Goal: Transaction & Acquisition: Purchase product/service

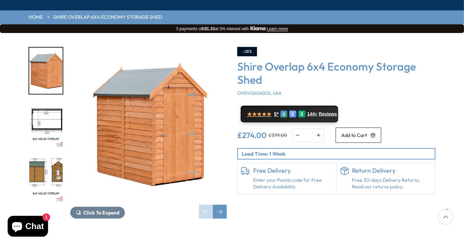
scroll to position [91, 0]
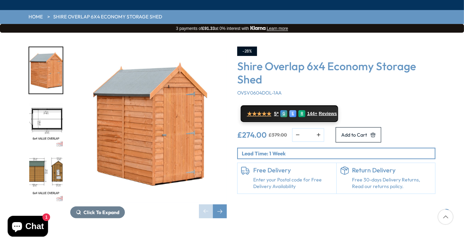
click at [39, 102] on img "2 / 7" at bounding box center [45, 125] width 33 height 46
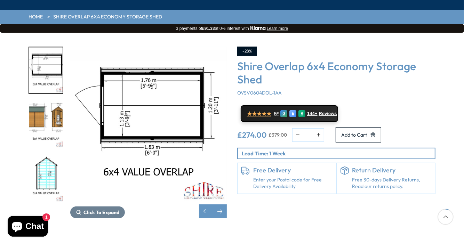
click at [39, 102] on img "3 / 7" at bounding box center [45, 125] width 33 height 46
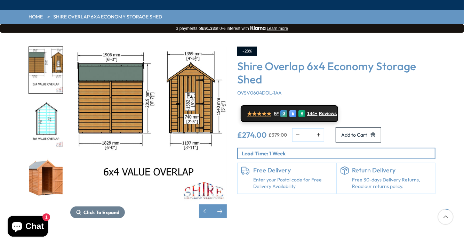
click at [39, 105] on img "4 / 7" at bounding box center [45, 125] width 33 height 46
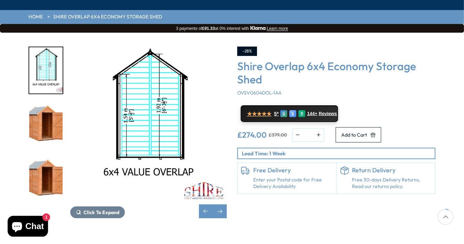
click at [40, 112] on img "5 / 7" at bounding box center [45, 125] width 33 height 46
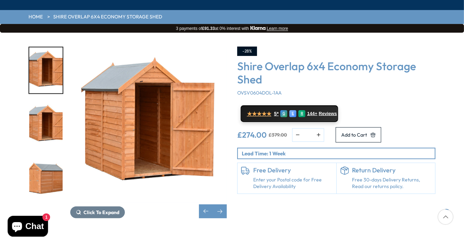
click at [43, 109] on img "6 / 7" at bounding box center [45, 125] width 33 height 46
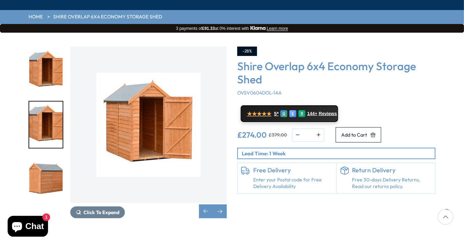
click at [43, 109] on img "6 / 7" at bounding box center [45, 125] width 33 height 46
click at [44, 55] on img "5 / 7" at bounding box center [45, 70] width 33 height 46
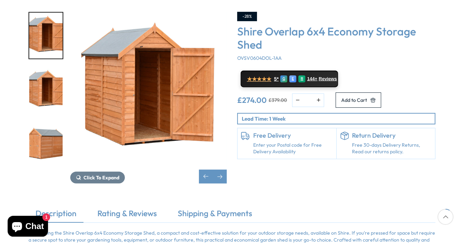
scroll to position [126, 0]
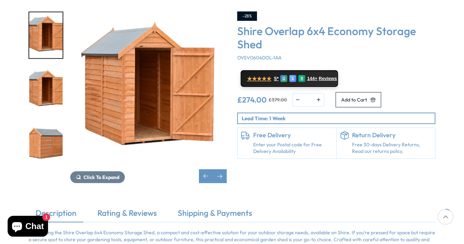
click at [34, 121] on img "7 / 7" at bounding box center [45, 144] width 33 height 46
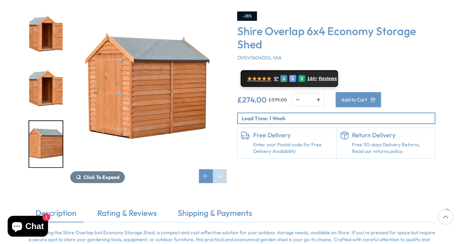
click at [382, 92] on button "Add to Cart" at bounding box center [359, 99] width 46 height 15
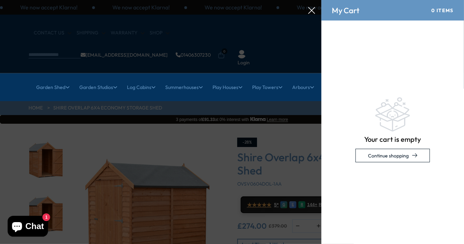
scroll to position [0, 0]
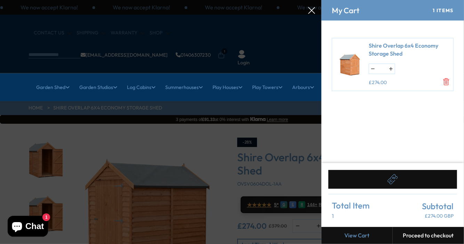
click at [177, 0] on div at bounding box center [232, 0] width 464 height 0
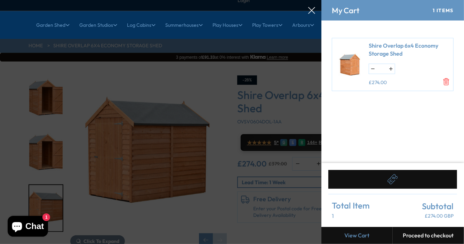
scroll to position [161, 0]
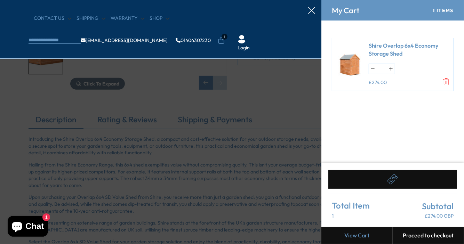
click at [311, 6] on div "CONTACT US Shipping Warranty Shop info@bestshed.co.uk 01406307230 1 Login" at bounding box center [232, 29] width 464 height 59
click at [312, 11] on icon at bounding box center [311, 10] width 7 height 7
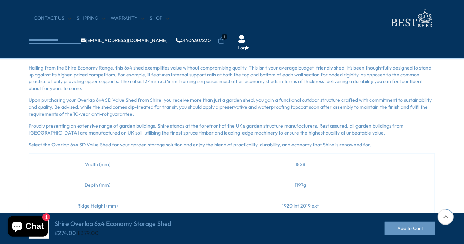
scroll to position [233, 0]
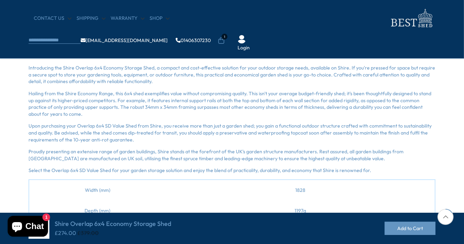
click at [136, 49] on link "Rating & Reviews" at bounding box center [127, 50] width 73 height 15
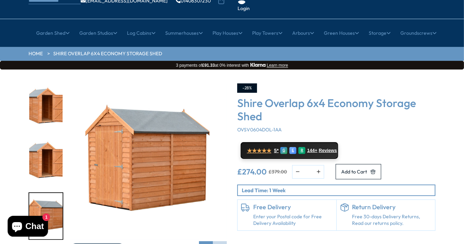
scroll to position [0, 0]
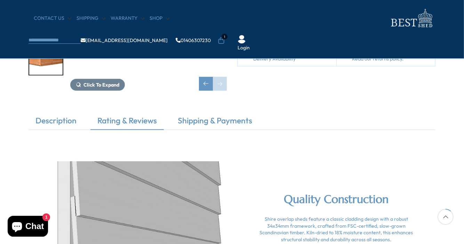
click at [374, 133] on div "Description Rating & Reviews Shipping & Payments Introducing the Shire Overlap …" at bounding box center [232, 126] width 418 height 22
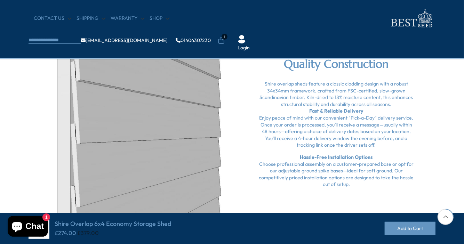
scroll to position [333, 0]
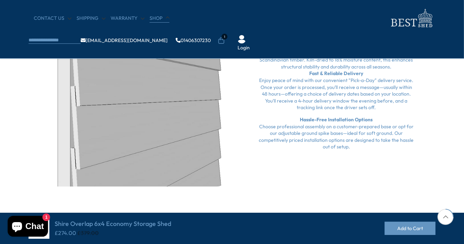
click at [150, 17] on link "Shop" at bounding box center [160, 18] width 20 height 7
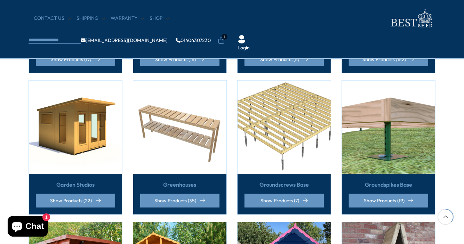
scroll to position [283, 0]
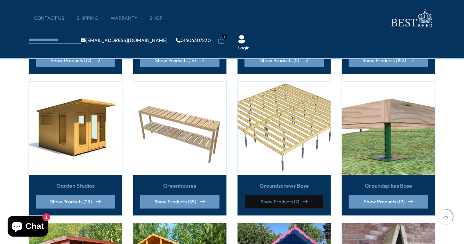
click at [277, 195] on link "Show Products (7)" at bounding box center [284, 202] width 79 height 14
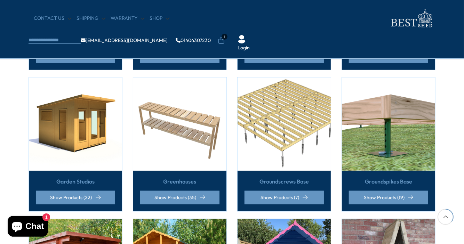
scroll to position [289, 0]
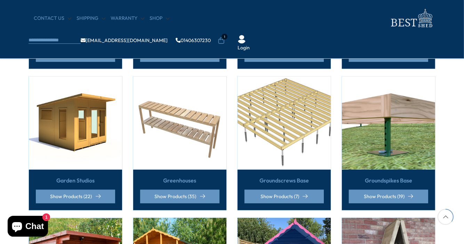
click at [367, 111] on img at bounding box center [388, 123] width 93 height 93
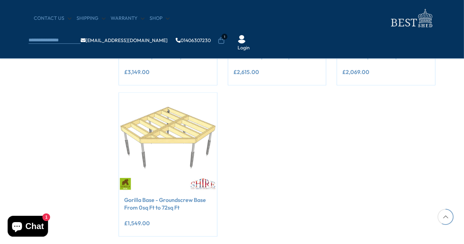
scroll to position [389, 0]
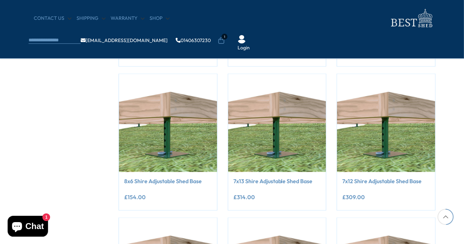
scroll to position [396, 0]
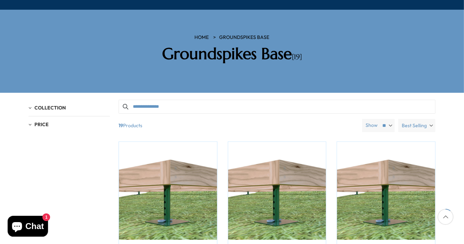
scroll to position [91, 0]
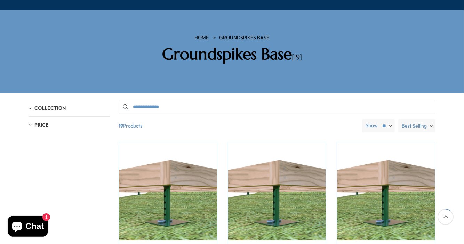
click at [34, 105] on span "Collection" at bounding box center [49, 108] width 31 height 6
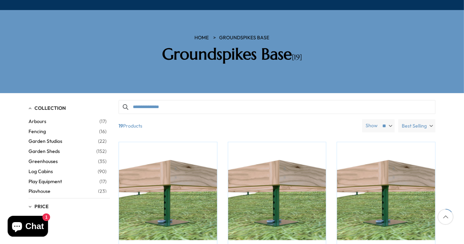
scroll to position [128, 0]
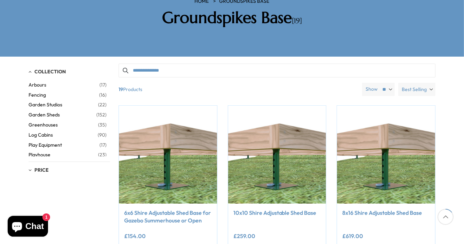
click at [39, 112] on span "Garden Sheds" at bounding box center [63, 115] width 68 height 6
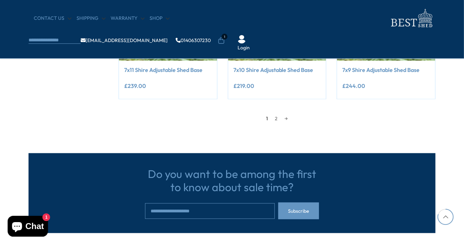
scroll to position [653, 0]
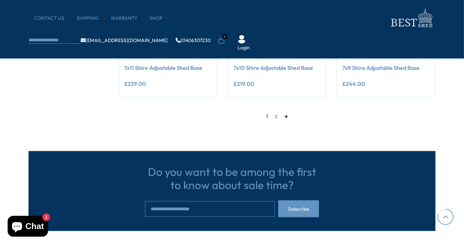
click at [285, 116] on link "→" at bounding box center [287, 116] width 10 height 10
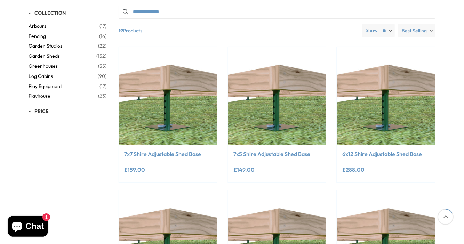
scroll to position [195, 0]
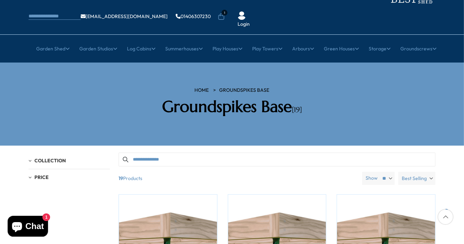
scroll to position [38, 0]
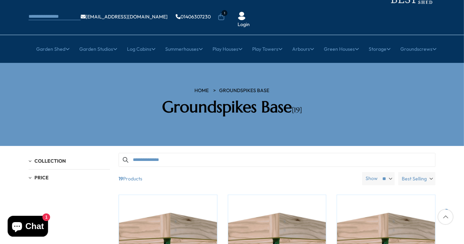
click at [386, 172] on select "** ** **" at bounding box center [387, 178] width 16 height 13
click at [417, 172] on span "Best Selling" at bounding box center [414, 178] width 25 height 13
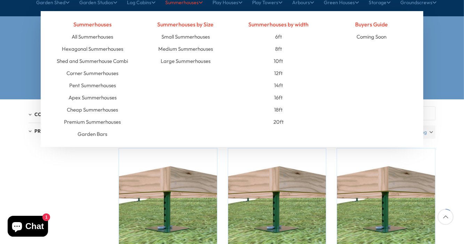
scroll to position [84, 0]
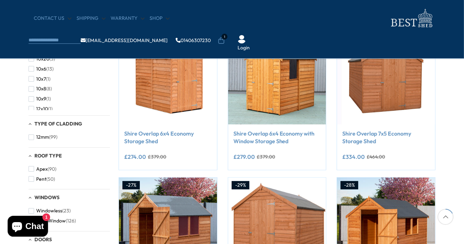
scroll to position [146, 0]
